Goal: Download file/media

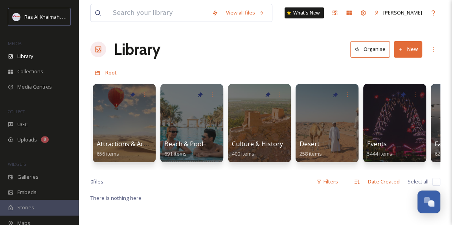
click at [38, 58] on div "Library" at bounding box center [39, 56] width 79 height 15
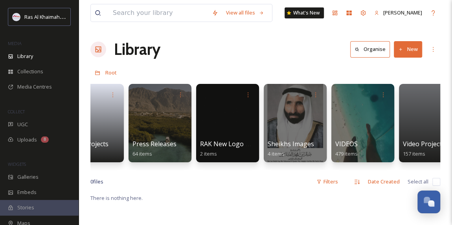
scroll to position [0, 1609]
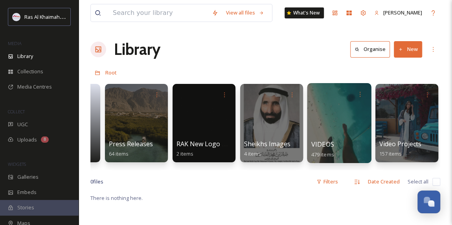
click at [346, 130] on div at bounding box center [339, 123] width 64 height 80
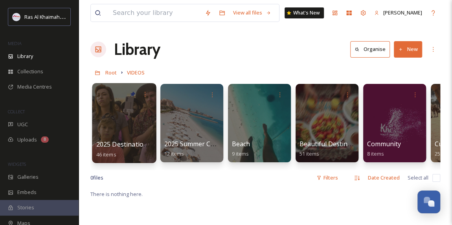
click at [115, 127] on div at bounding box center [124, 123] width 64 height 80
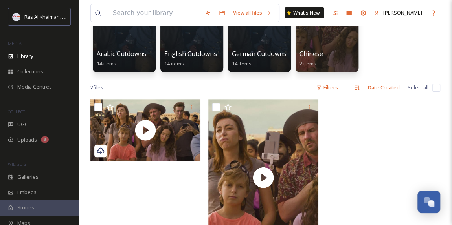
scroll to position [107, 0]
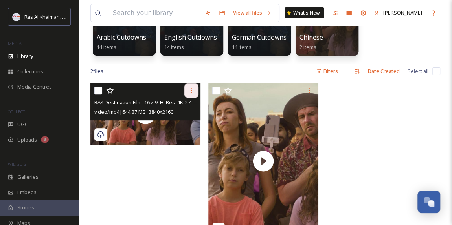
click at [190, 90] on icon at bounding box center [191, 91] width 6 height 6
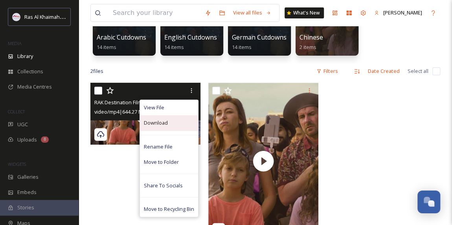
click at [170, 123] on div "Download" at bounding box center [169, 122] width 58 height 15
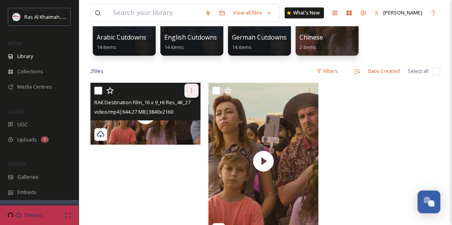
click at [193, 91] on icon at bounding box center [191, 91] width 6 height 6
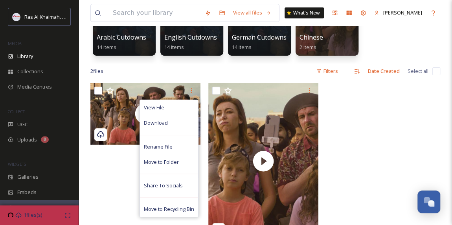
click at [401, 150] on div at bounding box center [383, 163] width 114 height 161
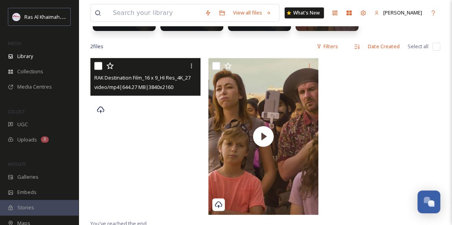
scroll to position [143, 0]
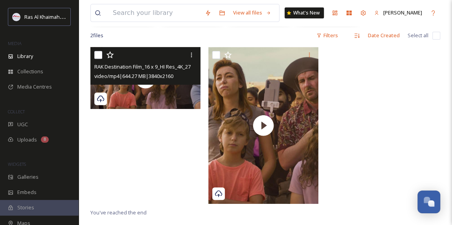
click at [101, 95] on icon at bounding box center [100, 98] width 7 height 7
